Goal: Transaction & Acquisition: Purchase product/service

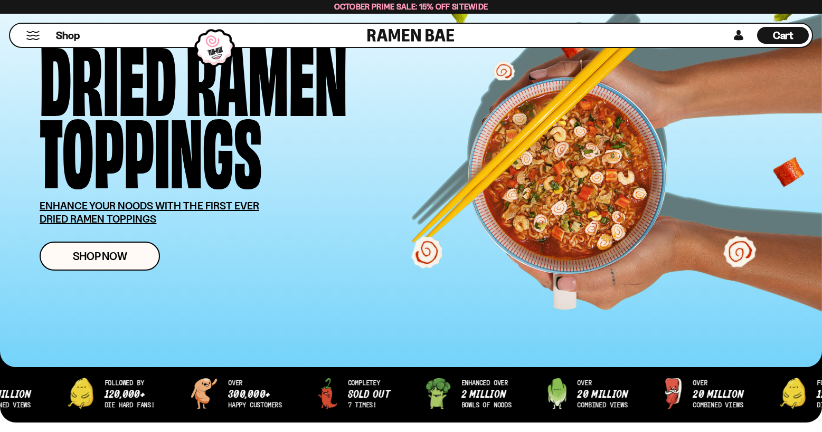
scroll to position [84, 0]
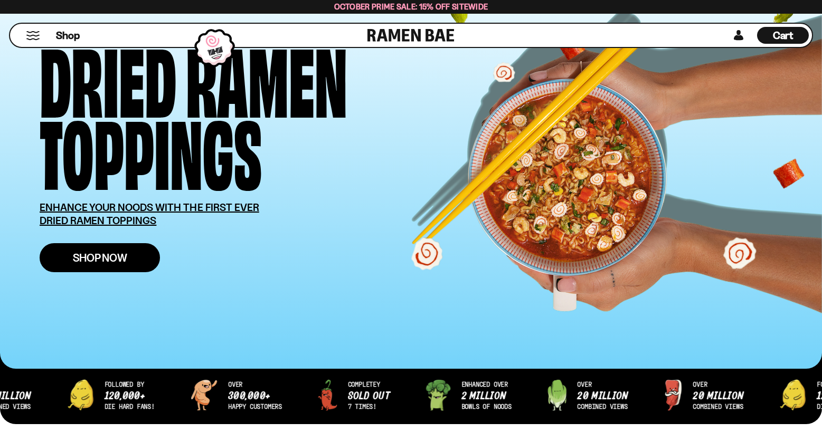
click at [116, 257] on span "Shop Now" at bounding box center [100, 257] width 54 height 11
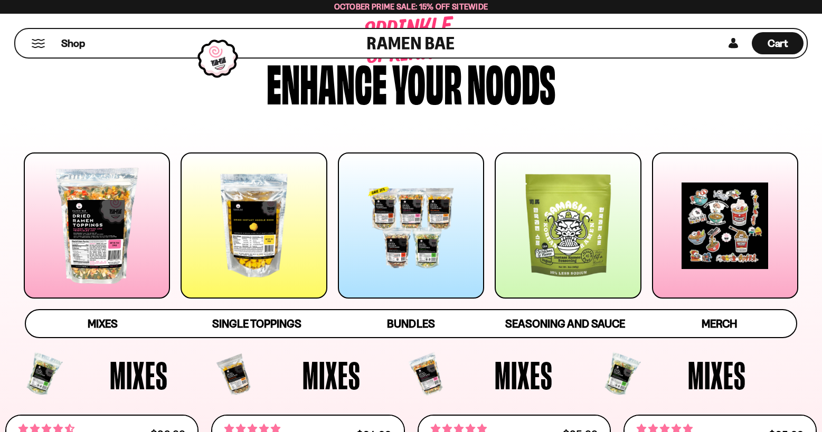
scroll to position [68, 0]
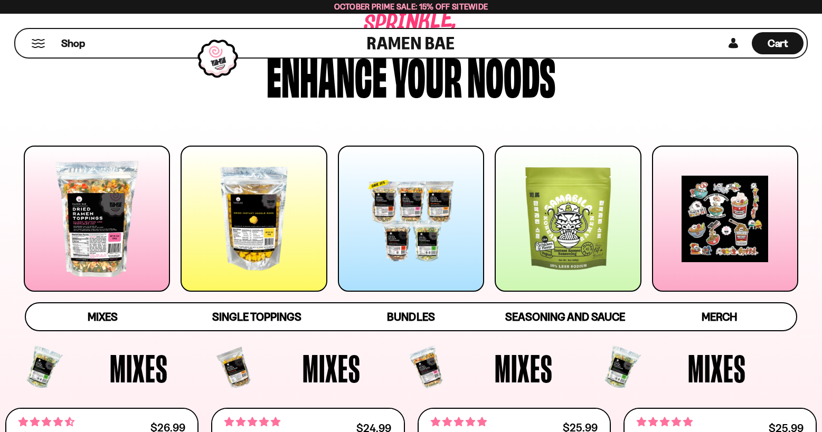
click at [425, 270] on div at bounding box center [411, 219] width 146 height 146
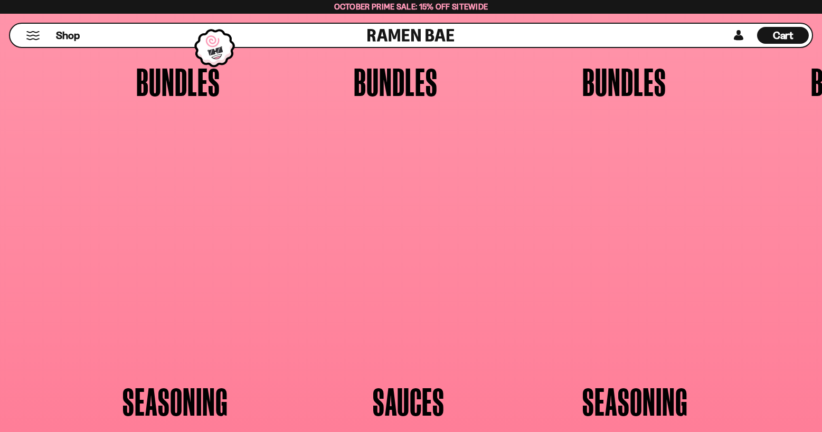
scroll to position [2332, 0]
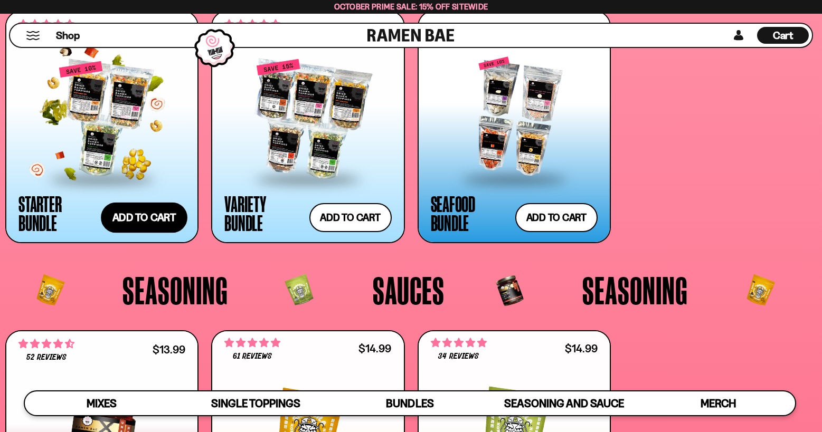
click at [144, 217] on button "Add to cart Add ― Regular price $69.99 Regular price $77.97 USD Sale price $69.…" at bounding box center [144, 218] width 87 height 31
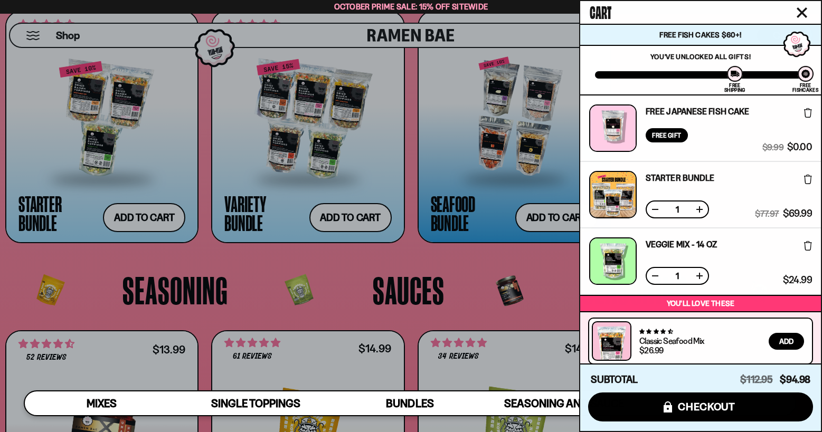
click at [804, 179] on icon at bounding box center [808, 180] width 8 height 10
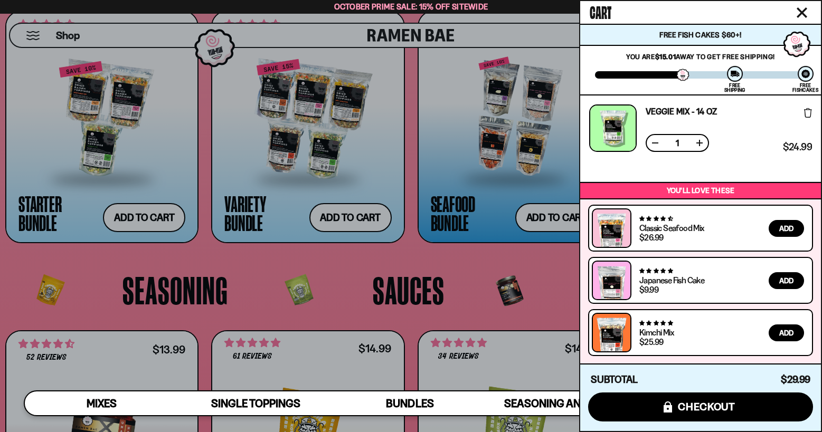
click at [798, 10] on icon "Close cart" at bounding box center [802, 12] width 11 height 11
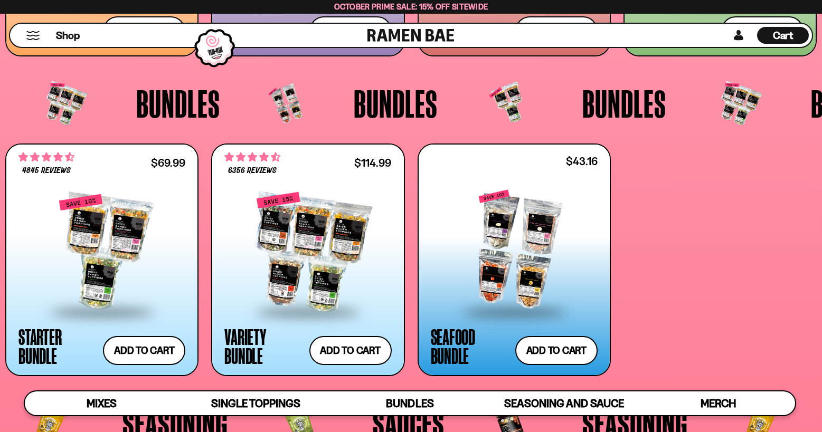
scroll to position [1964, 0]
